Goal: Information Seeking & Learning: Learn about a topic

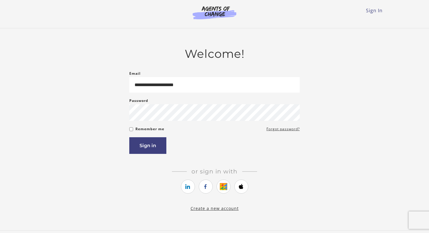
click at [154, 148] on button "Sign in" at bounding box center [147, 145] width 37 height 17
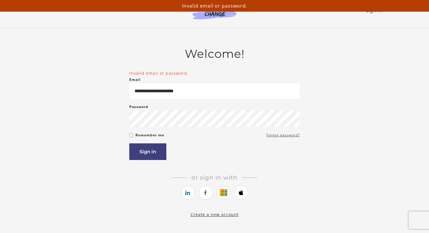
click at [288, 137] on link "Forgot password?" at bounding box center [283, 135] width 33 height 7
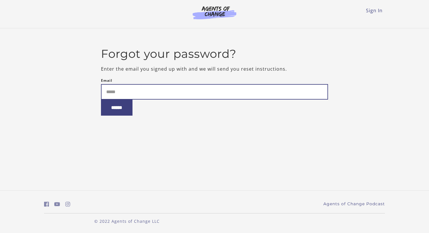
click at [170, 91] on input "Email" at bounding box center [214, 91] width 227 height 15
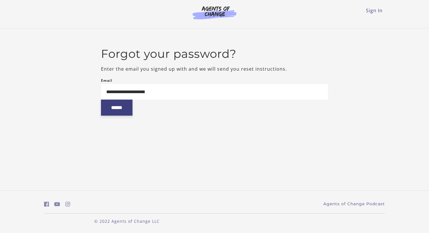
type input "**********"
click at [127, 109] on input "******" at bounding box center [117, 108] width 32 height 16
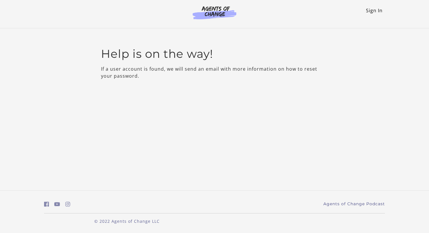
click at [373, 11] on link "Sign In" at bounding box center [374, 10] width 17 height 6
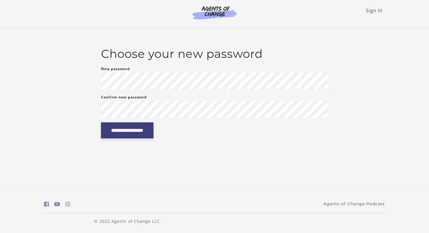
click at [126, 127] on input "**********" at bounding box center [127, 130] width 53 height 16
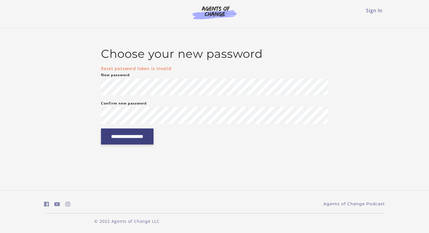
click at [119, 137] on input "**********" at bounding box center [127, 136] width 53 height 16
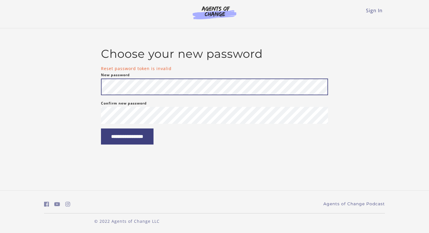
click at [92, 87] on div "**********" at bounding box center [214, 96] width 341 height 98
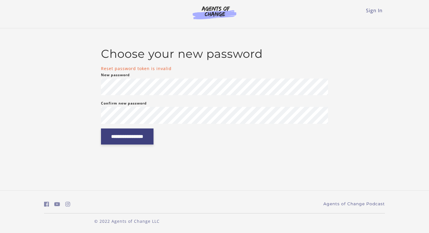
click at [116, 142] on input "**********" at bounding box center [127, 136] width 53 height 16
click at [112, 137] on input "**********" at bounding box center [127, 136] width 53 height 16
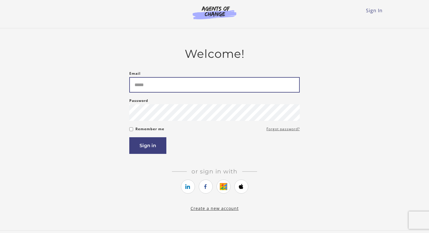
type input "**********"
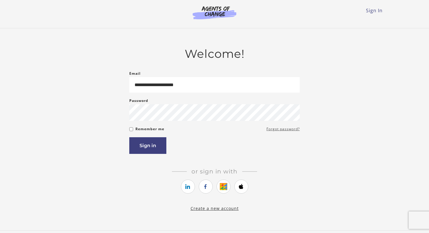
click at [276, 129] on link "Forgot password?" at bounding box center [283, 129] width 33 height 7
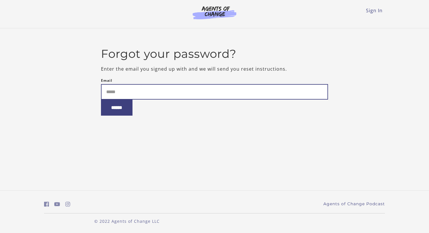
click at [138, 96] on input "Email" at bounding box center [214, 91] width 227 height 15
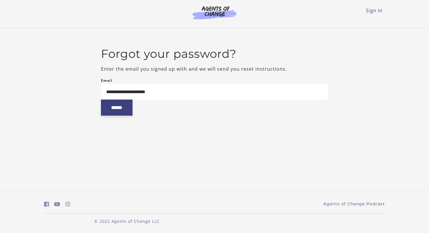
type input "**********"
click at [116, 108] on input "******" at bounding box center [117, 108] width 32 height 16
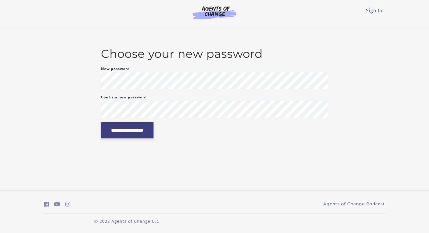
click at [124, 127] on input "**********" at bounding box center [127, 130] width 53 height 16
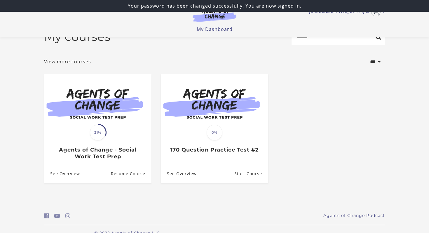
scroll to position [29, 0]
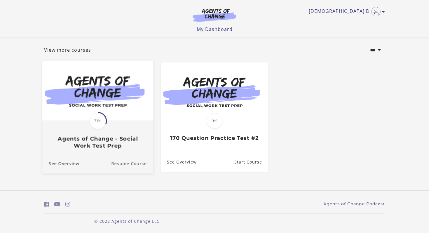
click at [126, 165] on link "Resume Course" at bounding box center [132, 164] width 42 height 20
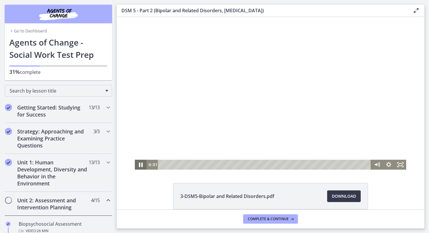
click at [141, 165] on icon "Pause" at bounding box center [141, 165] width 4 height 5
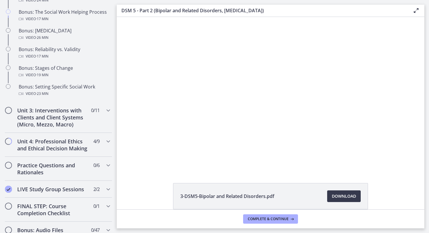
scroll to position [470, 0]
click at [107, 139] on icon "Chapters" at bounding box center [108, 140] width 7 height 7
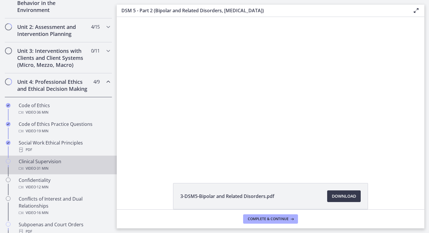
scroll to position [174, 0]
click at [48, 163] on div "Clinical Supervision Video · 31 min" at bounding box center [64, 164] width 91 height 14
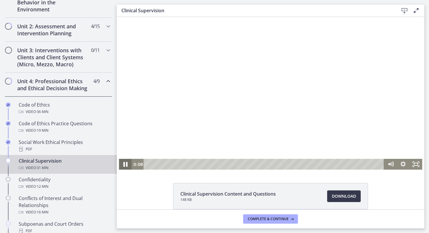
click at [127, 164] on icon "Pause" at bounding box center [125, 164] width 4 height 5
click at [124, 164] on icon "Play Video" at bounding box center [125, 164] width 3 height 4
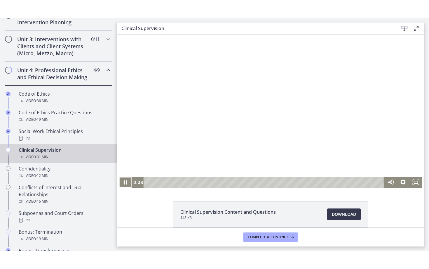
scroll to position [7, 0]
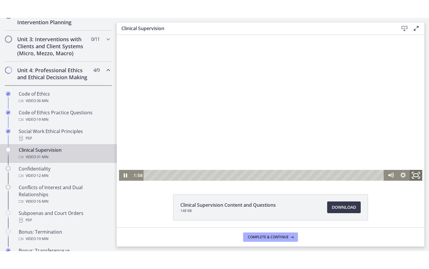
click at [418, 174] on icon "Fullscreen" at bounding box center [415, 174] width 15 height 13
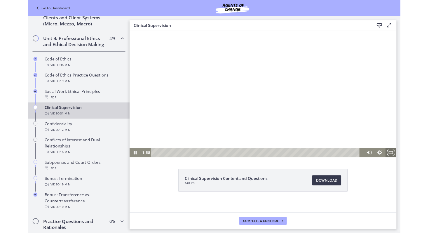
scroll to position [0, 0]
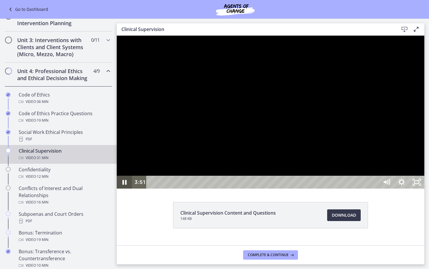
click at [122, 188] on icon "Pause" at bounding box center [124, 181] width 15 height 13
click at [126, 190] on icon "Play Video" at bounding box center [125, 181] width 18 height 15
click at [126, 185] on icon "Pause" at bounding box center [124, 182] width 5 height 6
click at [122, 188] on icon "Play Video" at bounding box center [124, 181] width 15 height 13
click at [122, 188] on icon "Pause" at bounding box center [124, 181] width 15 height 13
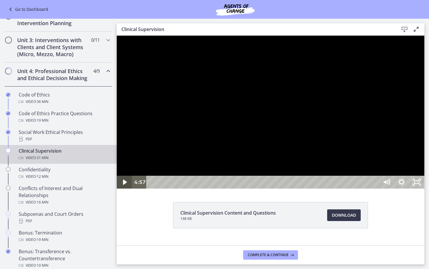
click at [123, 184] on icon "Play Video" at bounding box center [125, 181] width 4 height 5
click at [123, 185] on icon "Pause" at bounding box center [124, 182] width 5 height 6
click at [123, 184] on icon "Play Video" at bounding box center [125, 181] width 4 height 5
click at [426, 190] on icon "Unfullscreen" at bounding box center [417, 181] width 18 height 15
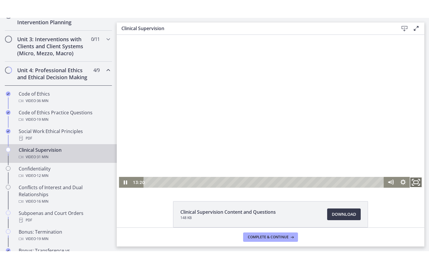
click at [416, 180] on rect "Fullscreen" at bounding box center [416, 181] width 5 height 3
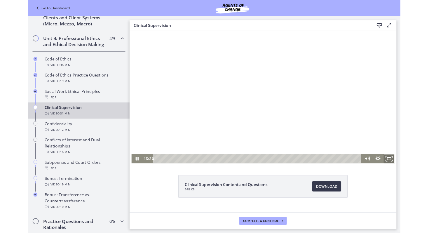
scroll to position [176, 0]
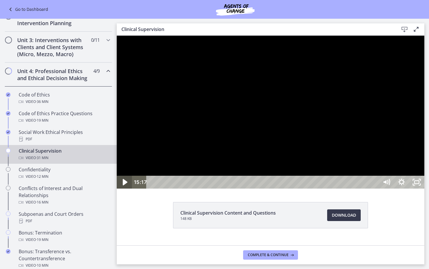
click at [123, 185] on icon "Play Video" at bounding box center [125, 182] width 5 height 6
click at [424, 188] on icon "Unfullscreen" at bounding box center [416, 181] width 15 height 13
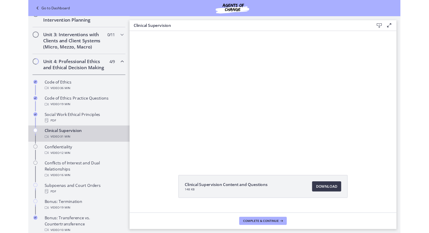
scroll to position [203, 0]
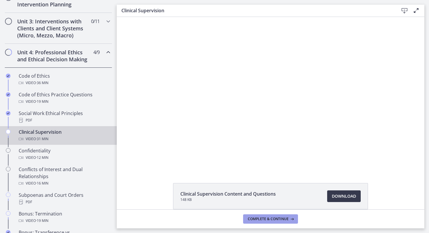
click at [265, 221] on button "Complete & continue" at bounding box center [270, 218] width 55 height 9
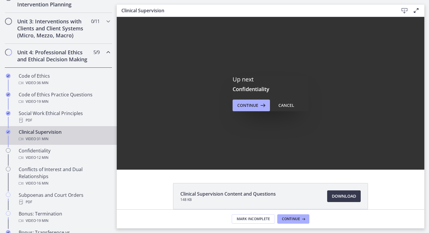
scroll to position [0, 0]
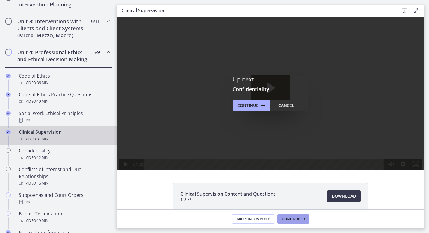
click at [293, 218] on span "Continue" at bounding box center [291, 219] width 18 height 5
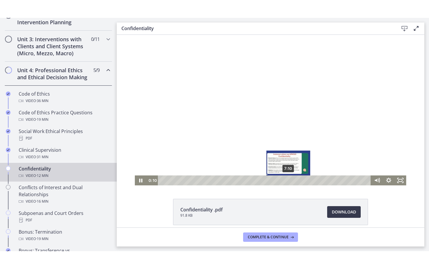
scroll to position [1, 0]
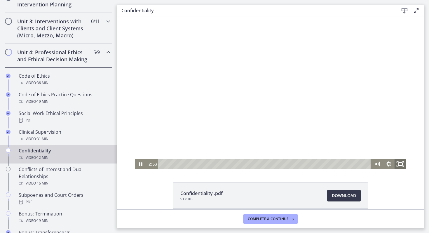
click at [400, 165] on icon "Fullscreen" at bounding box center [401, 164] width 14 height 12
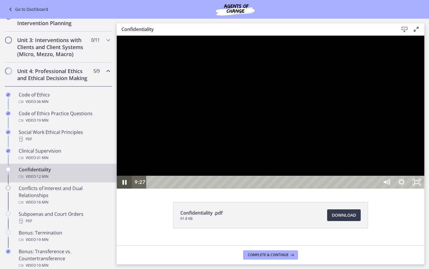
click at [125, 188] on icon "Pause" at bounding box center [124, 181] width 15 height 13
click at [125, 190] on icon "Play Video" at bounding box center [125, 181] width 18 height 15
click at [409, 80] on div at bounding box center [271, 112] width 308 height 153
click at [126, 185] on icon "Play Video" at bounding box center [125, 182] width 5 height 6
click at [424, 188] on icon "Unfullscreen" at bounding box center [416, 181] width 15 height 13
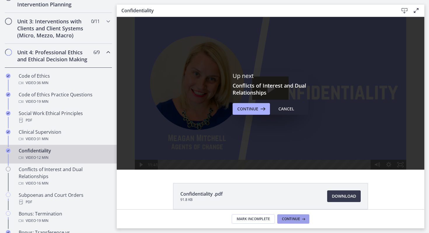
click at [289, 220] on span "Continue" at bounding box center [291, 219] width 18 height 5
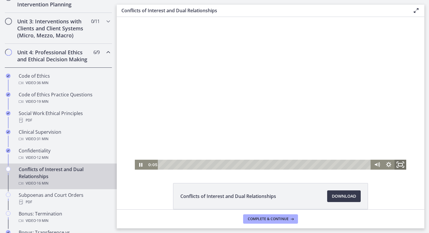
click at [399, 163] on icon "Fullscreen" at bounding box center [401, 165] width 14 height 12
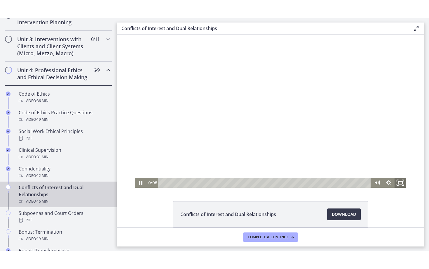
scroll to position [176, 0]
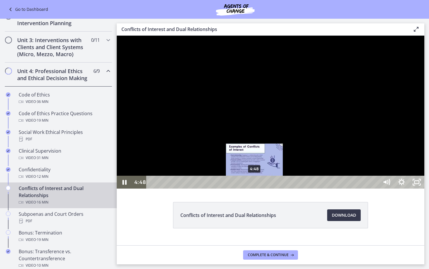
click at [255, 188] on div "4:48" at bounding box center [263, 181] width 223 height 13
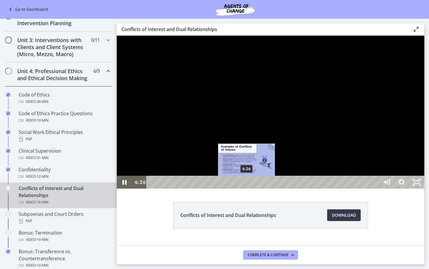
drag, startPoint x: 265, startPoint y: 296, endPoint x: 247, endPoint y: 300, distance: 18.7
click at [247, 188] on div "4:26" at bounding box center [263, 181] width 223 height 13
drag, startPoint x: 250, startPoint y: 297, endPoint x: 242, endPoint y: 297, distance: 8.2
click at [242, 184] on div "Playbar" at bounding box center [242, 182] width 4 height 4
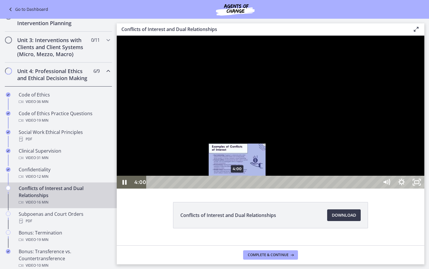
drag, startPoint x: 242, startPoint y: 297, endPoint x: 238, endPoint y: 297, distance: 4.7
click at [238, 184] on div "Playbar" at bounding box center [237, 182] width 4 height 4
drag, startPoint x: 238, startPoint y: 297, endPoint x: 231, endPoint y: 297, distance: 6.1
click at [231, 184] on div "Playbar" at bounding box center [231, 182] width 4 height 4
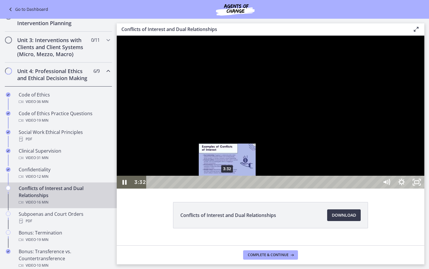
drag, startPoint x: 231, startPoint y: 297, endPoint x: 228, endPoint y: 297, distance: 3.8
click at [228, 184] on div "Playbar" at bounding box center [227, 182] width 4 height 4
drag, startPoint x: 228, startPoint y: 297, endPoint x: 223, endPoint y: 296, distance: 5.0
click at [223, 184] on div "Playbar" at bounding box center [223, 182] width 4 height 4
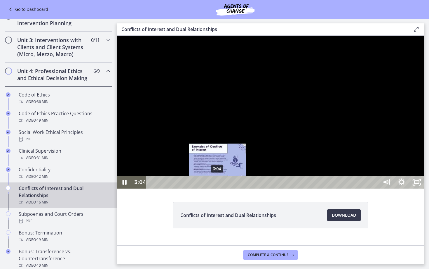
drag, startPoint x: 223, startPoint y: 296, endPoint x: 218, endPoint y: 296, distance: 5.0
click at [218, 184] on div "Playbar" at bounding box center [217, 182] width 4 height 4
click at [218, 184] on div "Playbar" at bounding box center [218, 182] width 4 height 4
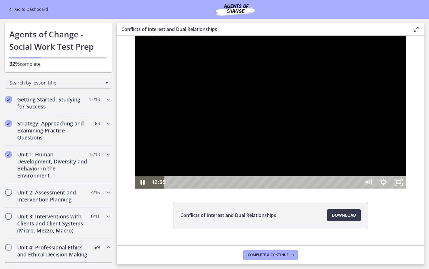
scroll to position [176, 0]
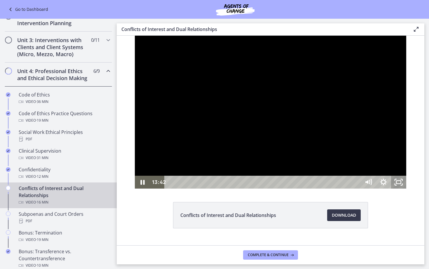
click at [406, 188] on icon "Unfullscreen" at bounding box center [398, 181] width 15 height 13
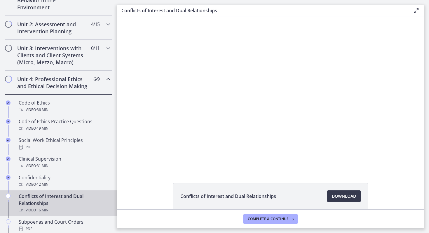
scroll to position [203, 0]
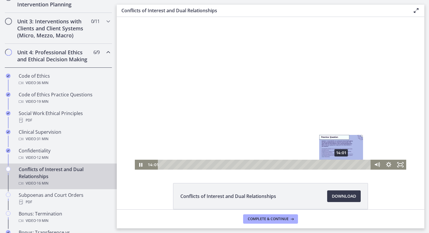
drag, startPoint x: 338, startPoint y: 165, endPoint x: 342, endPoint y: 165, distance: 3.8
click at [342, 165] on div "Playbar" at bounding box center [341, 164] width 3 height 3
click at [344, 165] on div "Playbar" at bounding box center [343, 164] width 3 height 3
drag, startPoint x: 344, startPoint y: 165, endPoint x: 348, endPoint y: 165, distance: 3.5
click at [348, 165] on div "Playbar" at bounding box center [346, 164] width 3 height 3
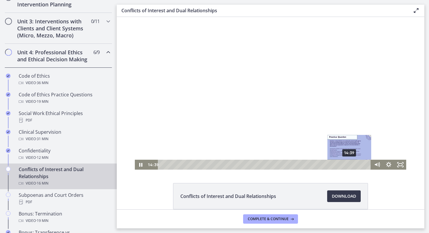
click at [350, 165] on div "Playbar" at bounding box center [349, 164] width 3 height 3
drag, startPoint x: 350, startPoint y: 165, endPoint x: 353, endPoint y: 165, distance: 3.2
click at [353, 165] on div "Playbar" at bounding box center [352, 164] width 3 height 3
drag, startPoint x: 353, startPoint y: 165, endPoint x: 356, endPoint y: 165, distance: 3.2
click at [356, 165] on div "Playbar" at bounding box center [355, 164] width 3 height 3
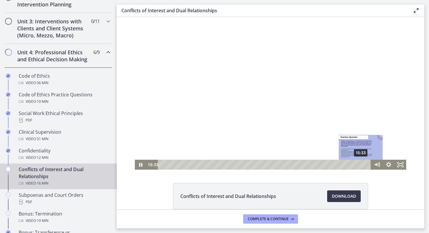
drag, startPoint x: 358, startPoint y: 164, endPoint x: 361, endPoint y: 164, distance: 3.2
click at [361, 164] on div "Playbar" at bounding box center [360, 164] width 3 height 3
drag, startPoint x: 361, startPoint y: 164, endPoint x: 364, endPoint y: 164, distance: 3.2
click at [364, 164] on div "Playbar" at bounding box center [363, 164] width 3 height 3
click at [368, 165] on div "16:07" at bounding box center [265, 165] width 206 height 10
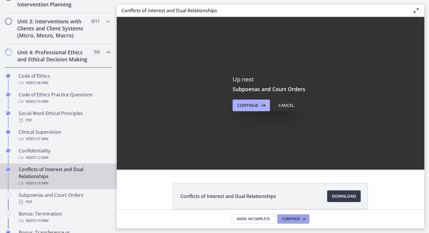
click at [292, 220] on span "Continue" at bounding box center [291, 219] width 18 height 5
